Goal: Task Accomplishment & Management: Manage account settings

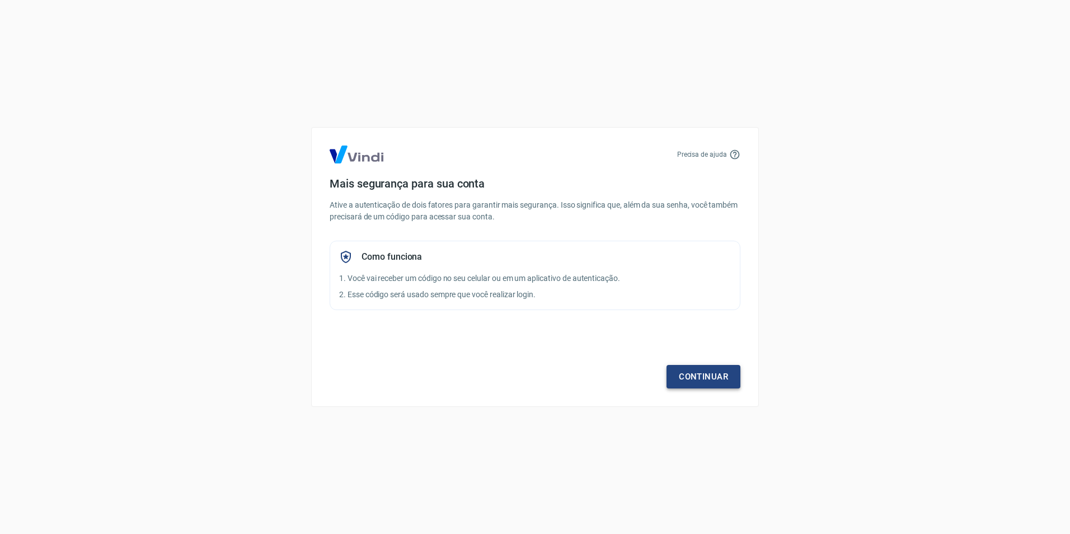
click at [711, 379] on link "Continuar" at bounding box center [703, 377] width 74 height 24
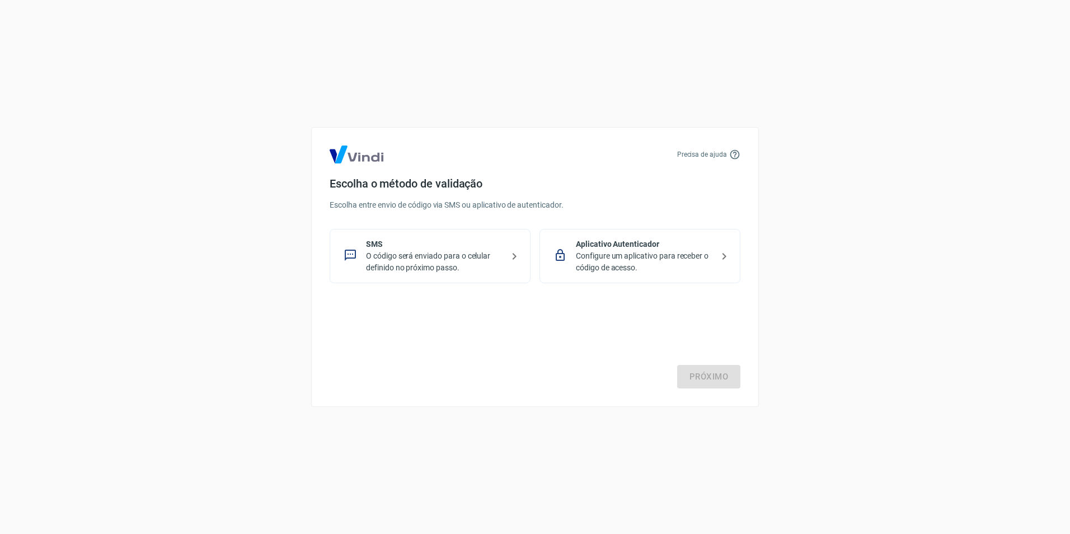
drag, startPoint x: 430, startPoint y: 248, endPoint x: 459, endPoint y: 269, distance: 35.3
click at [430, 248] on p "SMS" at bounding box center [434, 244] width 137 height 12
click at [720, 369] on link "Próximo" at bounding box center [708, 377] width 63 height 24
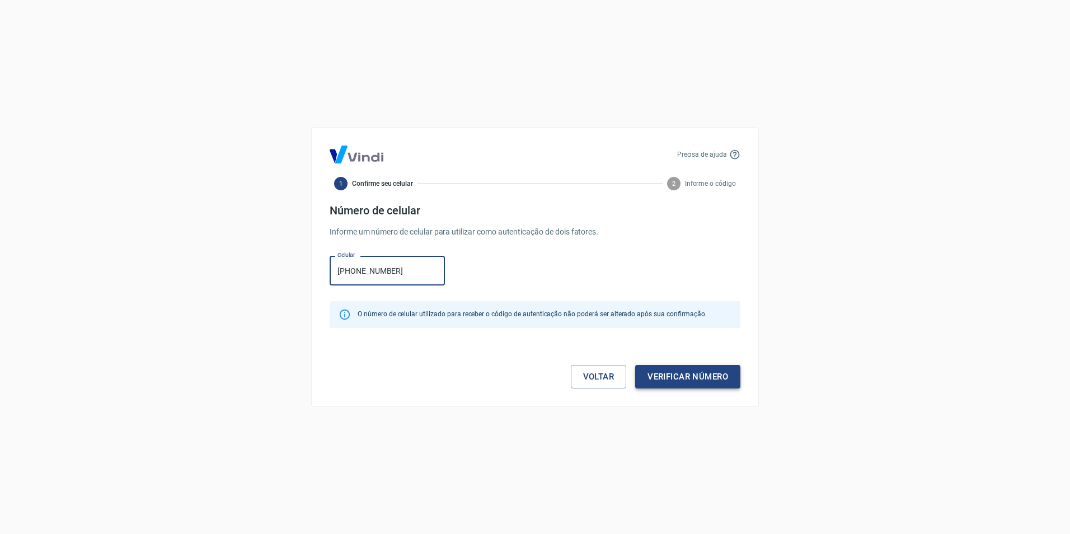
type input "(73) 98152-8823"
click at [727, 375] on button "Verificar número" at bounding box center [687, 377] width 105 height 24
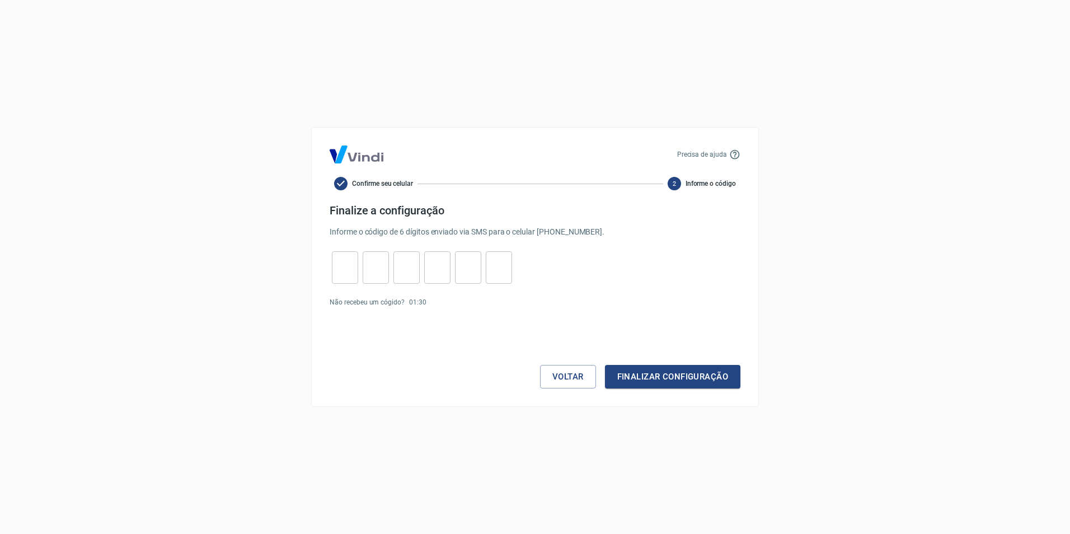
click at [357, 259] on input "tel" at bounding box center [345, 268] width 26 height 24
type input "5"
type input "6"
type input "4"
type input "1"
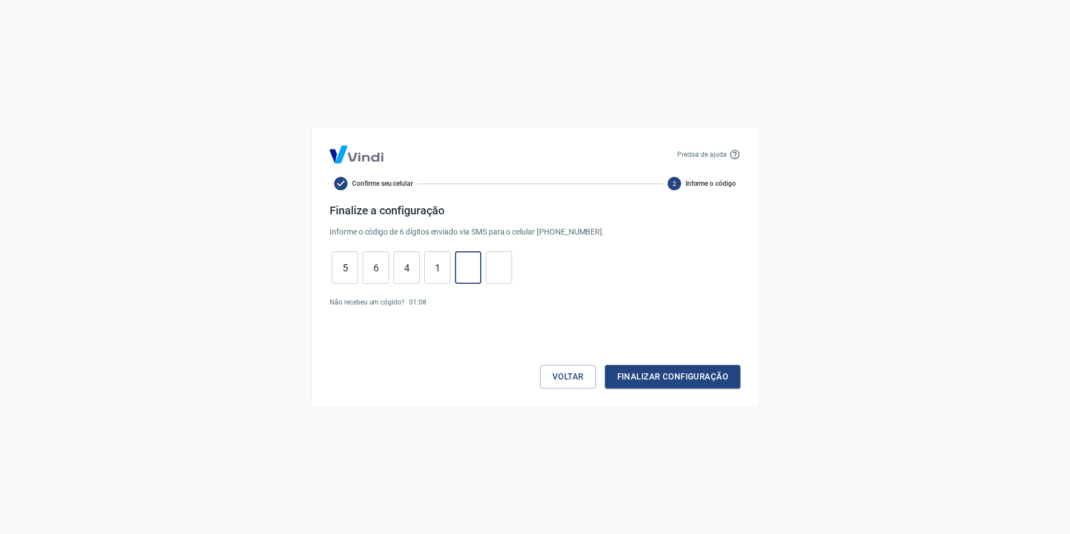
type input "5"
type input "4"
click at [682, 374] on button "Finalizar configuração" at bounding box center [672, 377] width 135 height 24
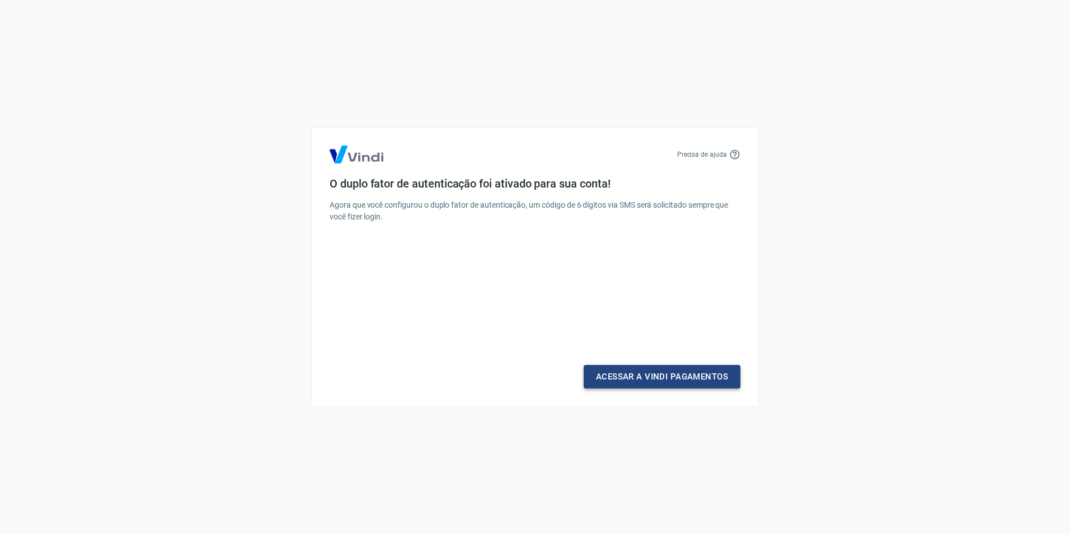
click at [683, 381] on link "Acessar a Vindi Pagamentos" at bounding box center [662, 377] width 157 height 24
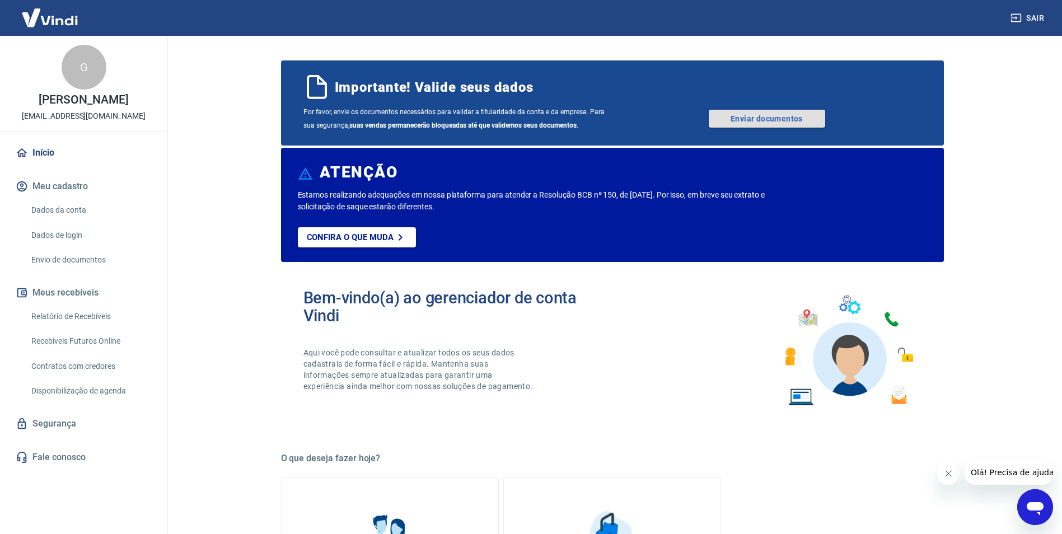
click at [801, 118] on link "Enviar documentos" at bounding box center [766, 119] width 116 height 18
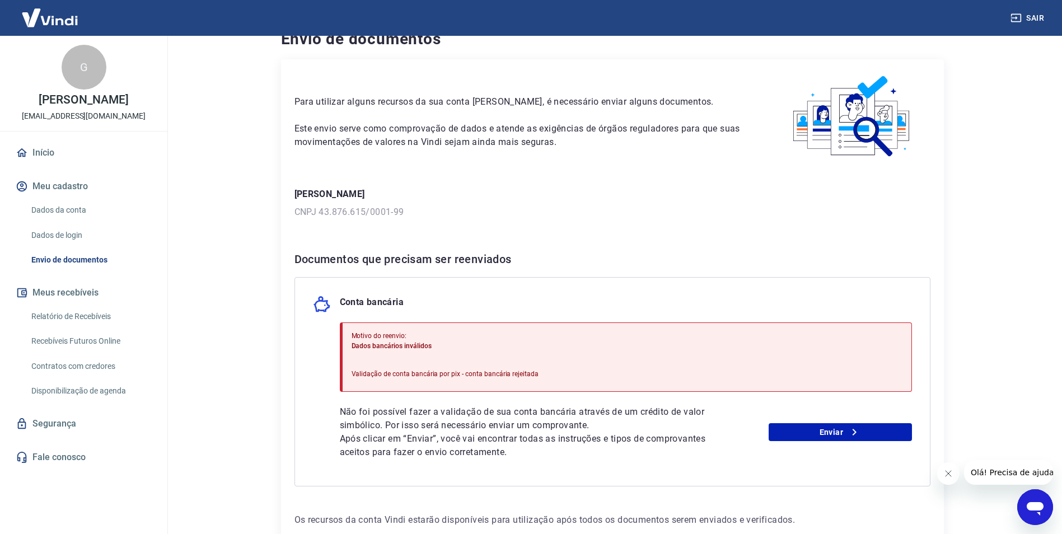
scroll to position [89, 0]
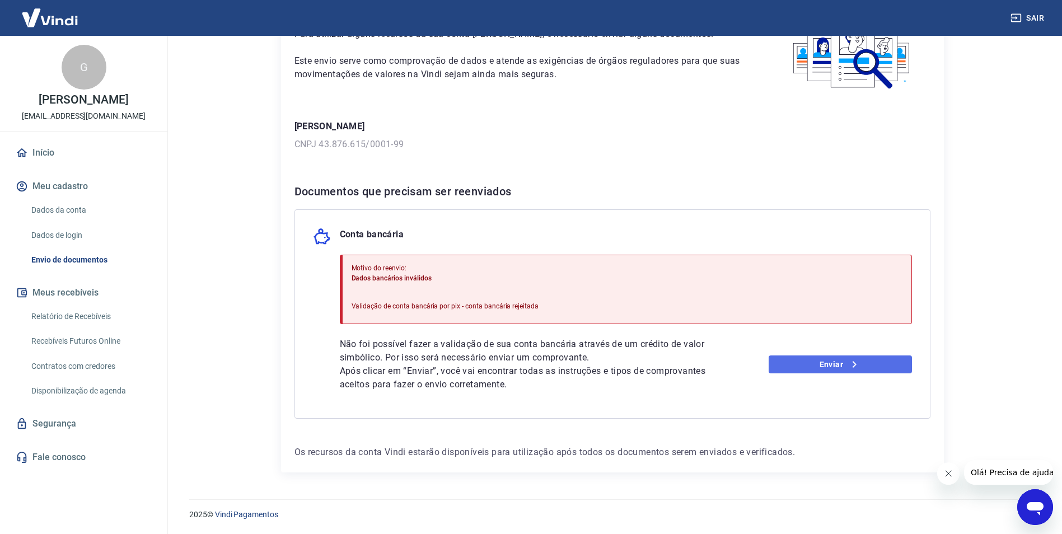
click at [805, 363] on link "Enviar" at bounding box center [839, 364] width 143 height 18
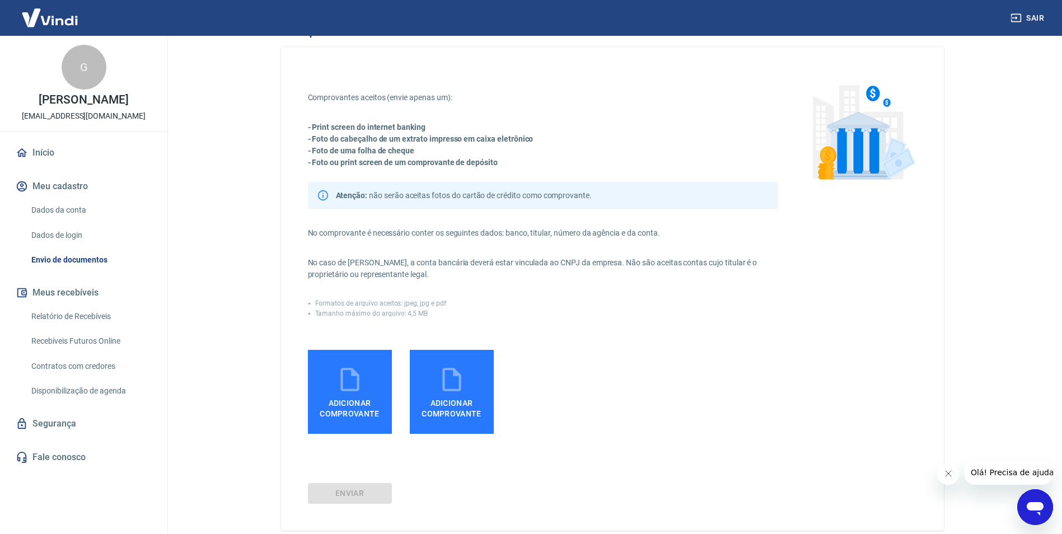
scroll to position [85, 0]
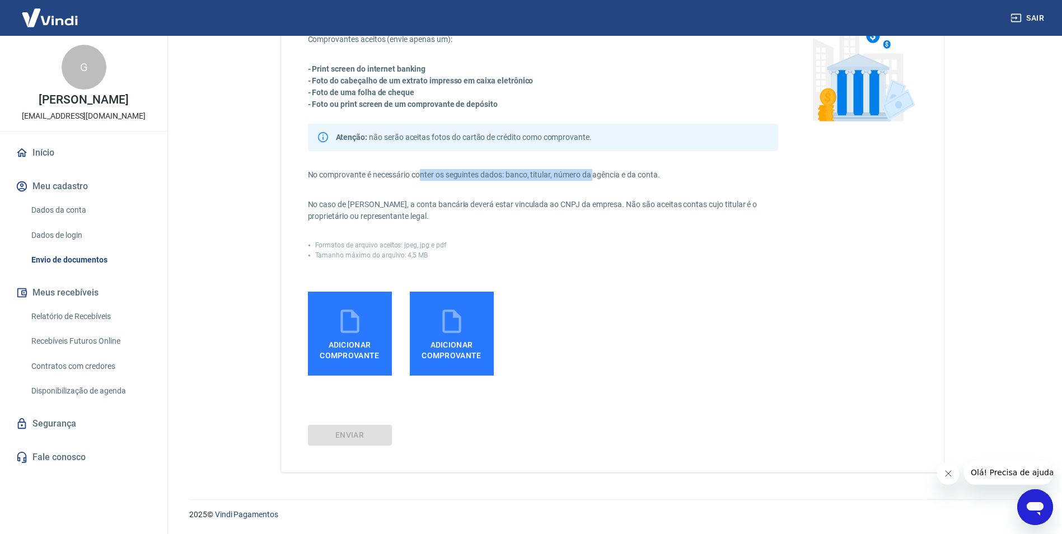
drag, startPoint x: 423, startPoint y: 173, endPoint x: 596, endPoint y: 170, distance: 173.0
click at [596, 170] on p "No comprovante é necessário conter os seguintes dados: banco, titular, número d…" at bounding box center [543, 175] width 470 height 12
drag, startPoint x: 596, startPoint y: 170, endPoint x: 509, endPoint y: 177, distance: 87.6
click at [508, 179] on p "No comprovante é necessário conter os seguintes dados: banco, titular, número d…" at bounding box center [543, 175] width 470 height 12
drag, startPoint x: 318, startPoint y: 205, endPoint x: 383, endPoint y: 208, distance: 65.0
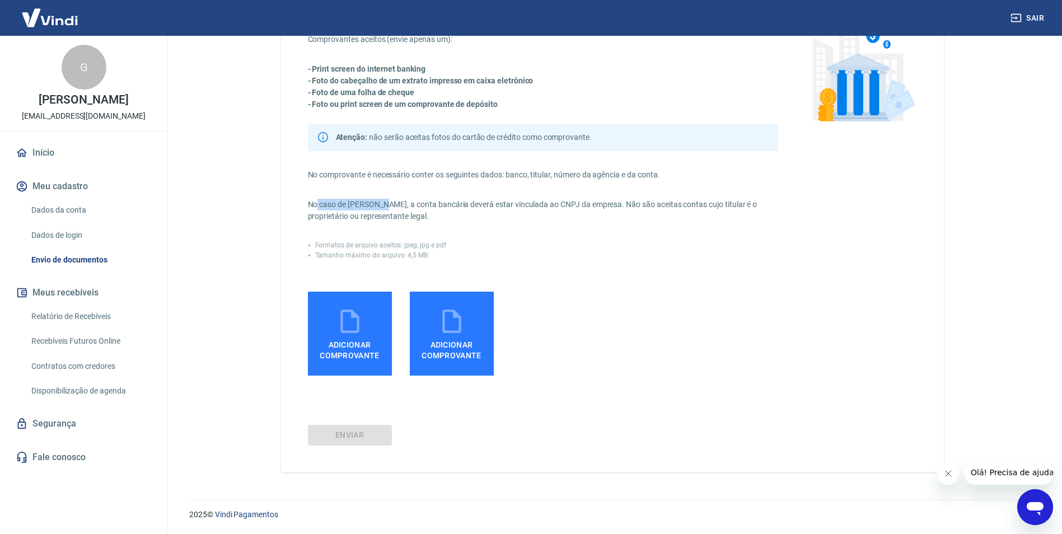
click at [383, 208] on p "No caso de Pessoa Jurídica, a conta bancária deverá estar vinculada ao CNPJ da …" at bounding box center [543, 211] width 470 height 24
drag, startPoint x: 383, startPoint y: 208, endPoint x: 392, endPoint y: 207, distance: 9.6
click at [392, 207] on p "No caso de Pessoa Jurídica, a conta bancária deverá estar vinculada ao CNPJ da …" at bounding box center [543, 211] width 470 height 24
click at [486, 201] on p "No caso de Pessoa Jurídica, a conta bancária deverá estar vinculada ao CNPJ da …" at bounding box center [543, 211] width 470 height 24
drag, startPoint x: 566, startPoint y: 205, endPoint x: 633, endPoint y: 209, distance: 66.7
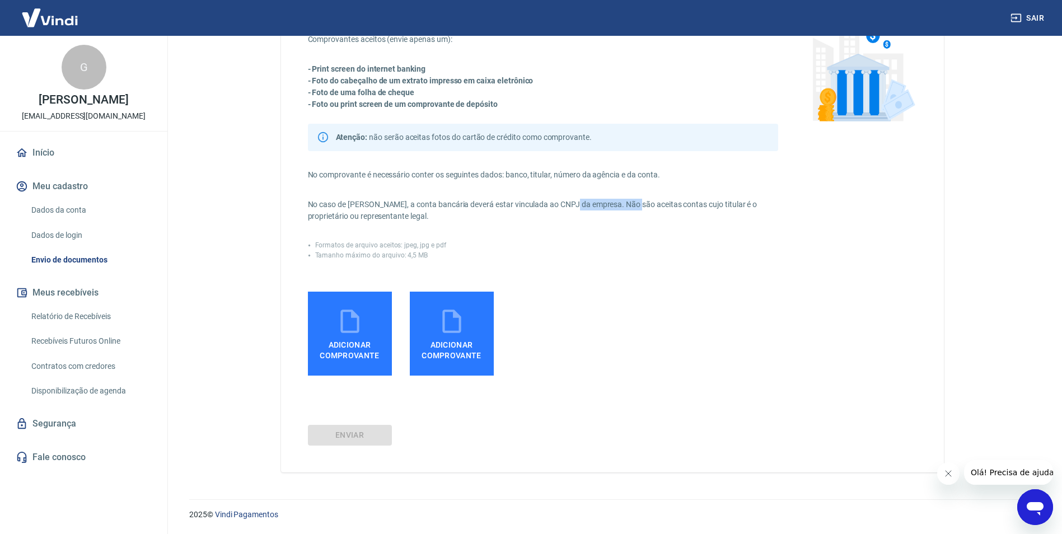
click at [633, 209] on p "No caso de Pessoa Jurídica, a conta bancária deverá estar vinculada ao CNPJ da …" at bounding box center [543, 211] width 470 height 24
drag, startPoint x: 633, startPoint y: 209, endPoint x: 717, endPoint y: 222, distance: 85.6
click at [717, 222] on div "Comprovantes aceitos (envie apenas um): - Print screen do internet banking - Fo…" at bounding box center [543, 205] width 470 height 342
click at [412, 248] on p "Formatos de arquivo aceitos: jpeg, jpg e pdf" at bounding box center [380, 245] width 131 height 10
drag, startPoint x: 572, startPoint y: 208, endPoint x: 599, endPoint y: 206, distance: 26.9
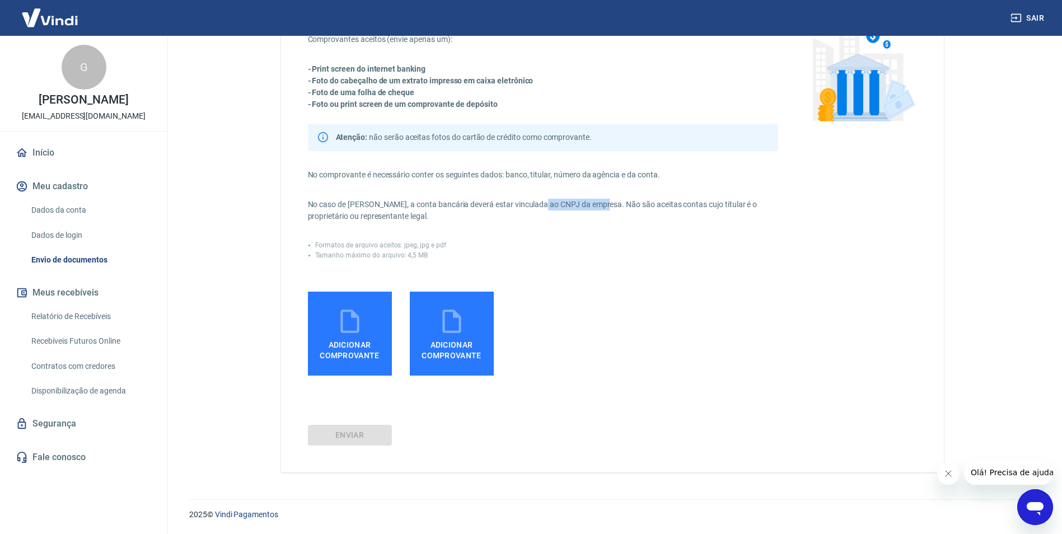
click at [599, 206] on p "No caso de Pessoa Jurídica, a conta bancária deverá estar vinculada ao CNPJ da …" at bounding box center [543, 211] width 470 height 24
drag, startPoint x: 599, startPoint y: 206, endPoint x: 703, endPoint y: 215, distance: 104.5
click at [703, 215] on p "No caso de Pessoa Jurídica, a conta bancária deverá estar vinculada ao CNPJ da …" at bounding box center [543, 211] width 470 height 24
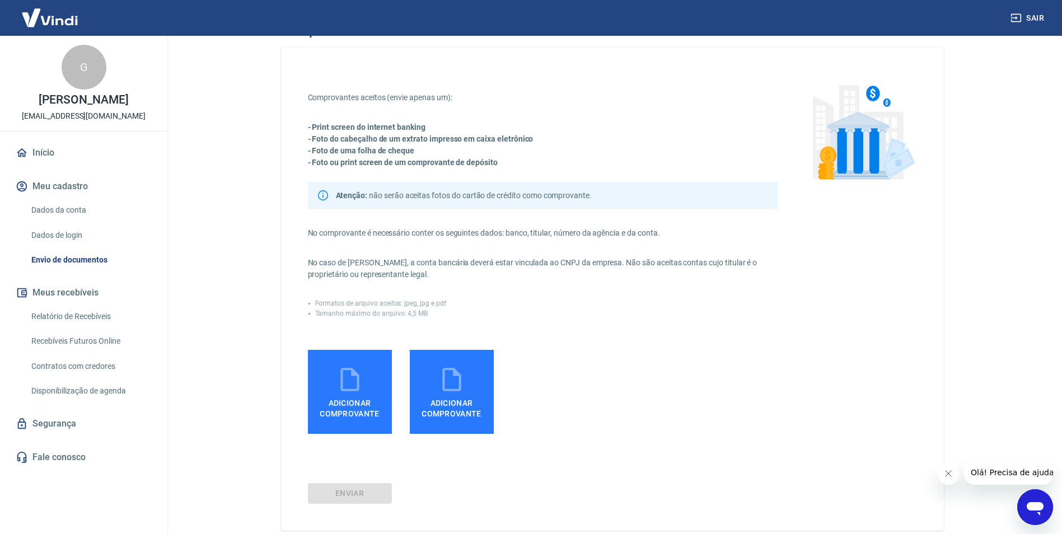
scroll to position [0, 0]
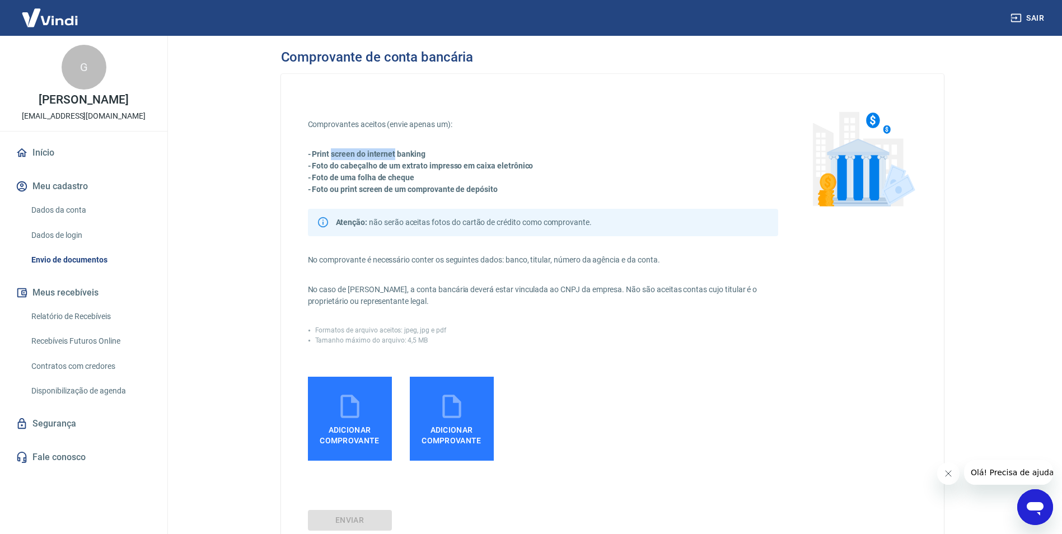
drag, startPoint x: 333, startPoint y: 156, endPoint x: 396, endPoint y: 154, distance: 62.7
click at [396, 154] on strong "- Print screen do internet banking" at bounding box center [367, 153] width 118 height 9
drag, startPoint x: 396, startPoint y: 154, endPoint x: 422, endPoint y: 157, distance: 27.0
click at [423, 156] on strong "- Print screen do internet banking" at bounding box center [367, 153] width 118 height 9
drag, startPoint x: 321, startPoint y: 163, endPoint x: 361, endPoint y: 163, distance: 39.7
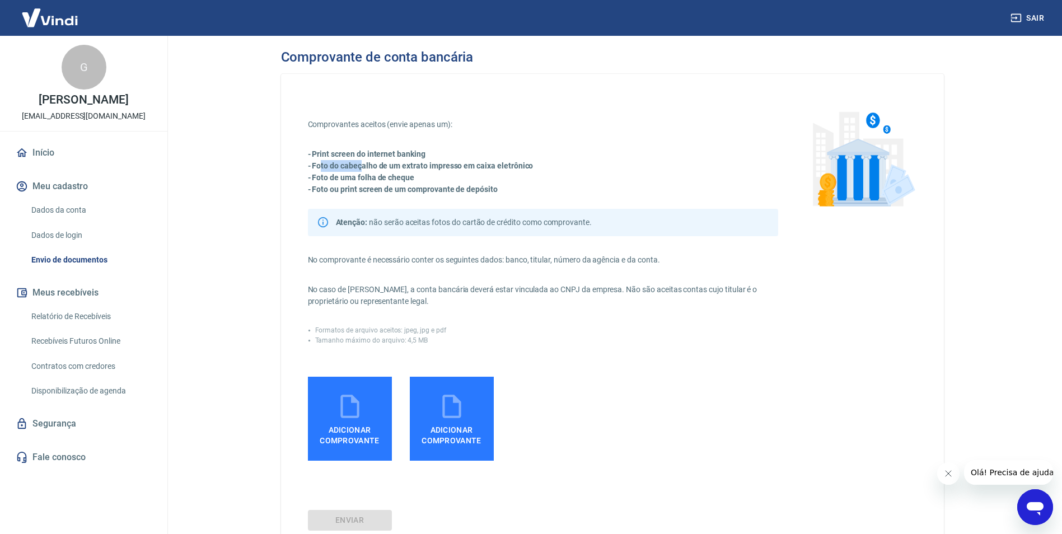
click at [361, 163] on strong "- Foto do cabeçalho de um extrato impresso em caixa eletrônico" at bounding box center [421, 165] width 226 height 9
drag, startPoint x: 361, startPoint y: 163, endPoint x: 338, endPoint y: 176, distance: 26.6
click at [338, 176] on strong "- Foto de uma folha de cheque" at bounding box center [361, 177] width 107 height 9
